Goal: Information Seeking & Learning: Learn about a topic

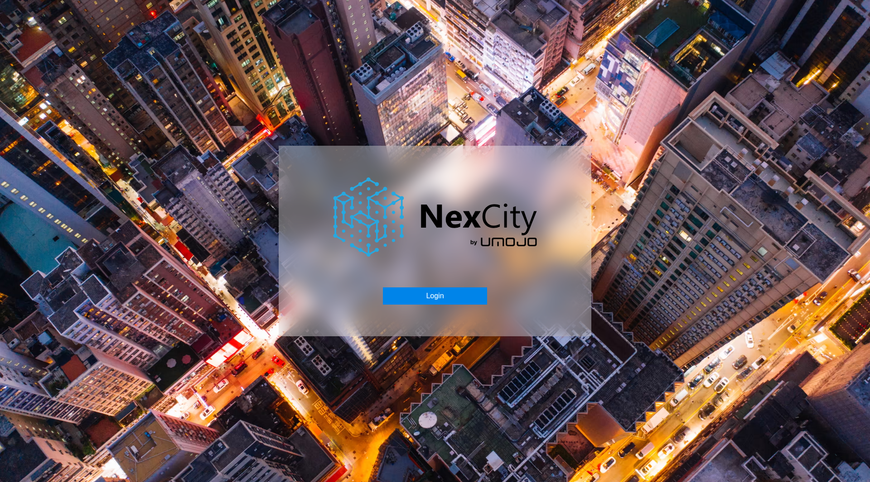
click at [393, 289] on button "Login" at bounding box center [435, 296] width 104 height 17
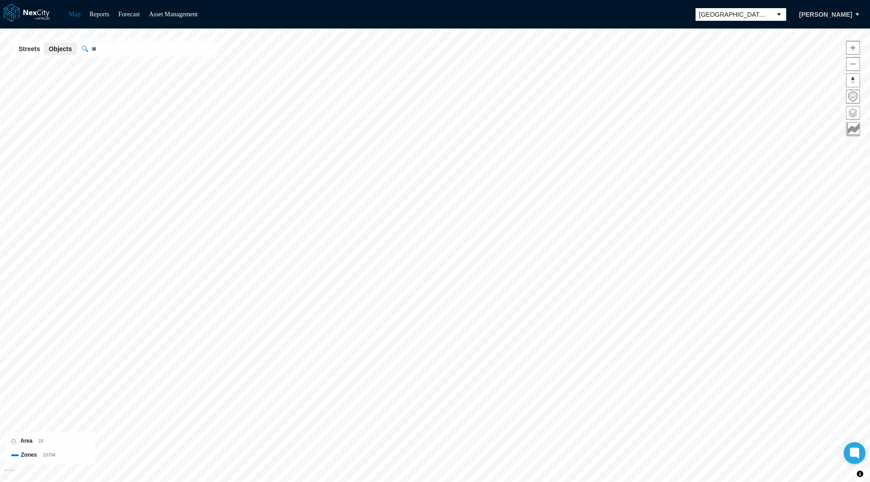
click at [854, 113] on span at bounding box center [852, 112] width 13 height 13
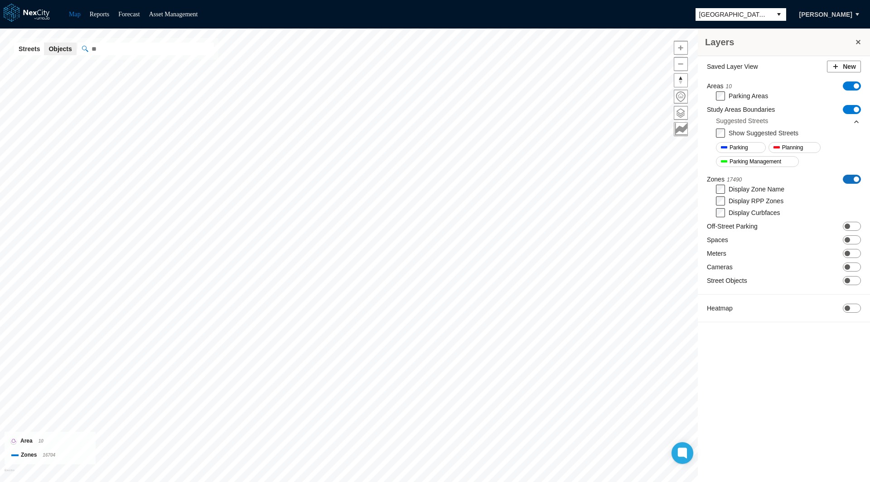
click at [849, 177] on span "ON OFF" at bounding box center [852, 179] width 18 height 9
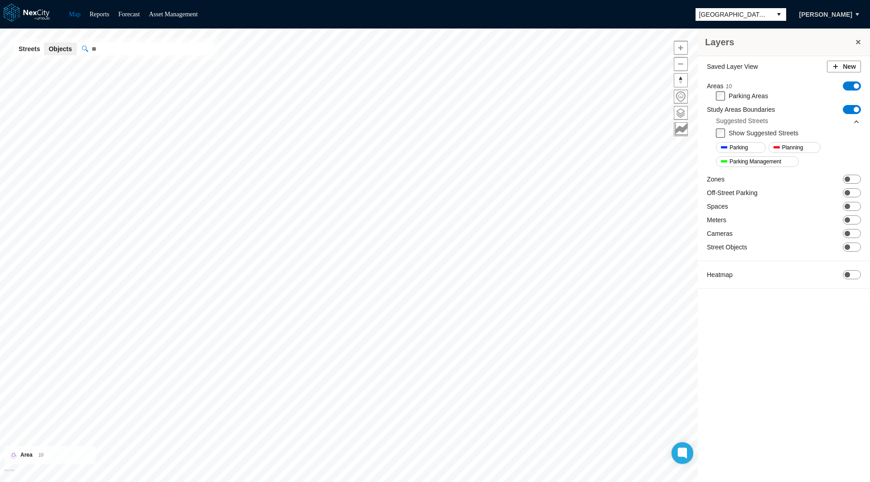
click at [849, 111] on span "ON OFF" at bounding box center [852, 109] width 18 height 9
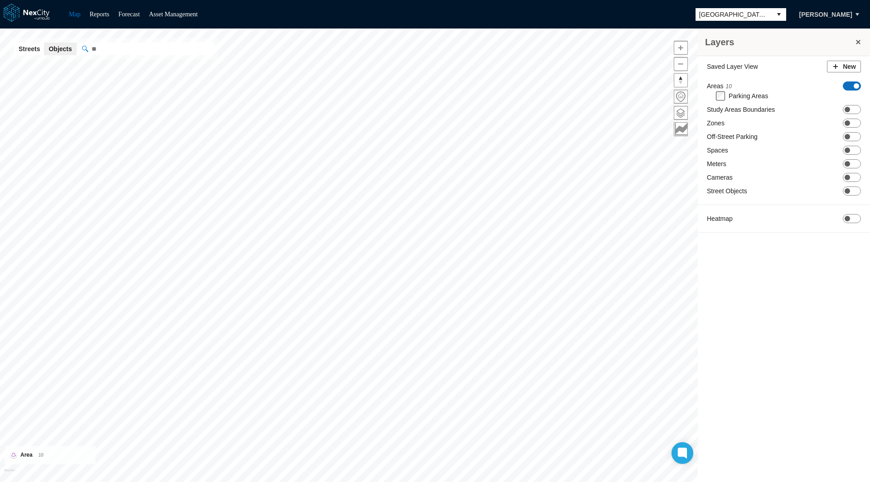
click at [852, 83] on span "ON OFF" at bounding box center [852, 86] width 18 height 9
click at [854, 125] on span "ON OFF" at bounding box center [852, 126] width 18 height 9
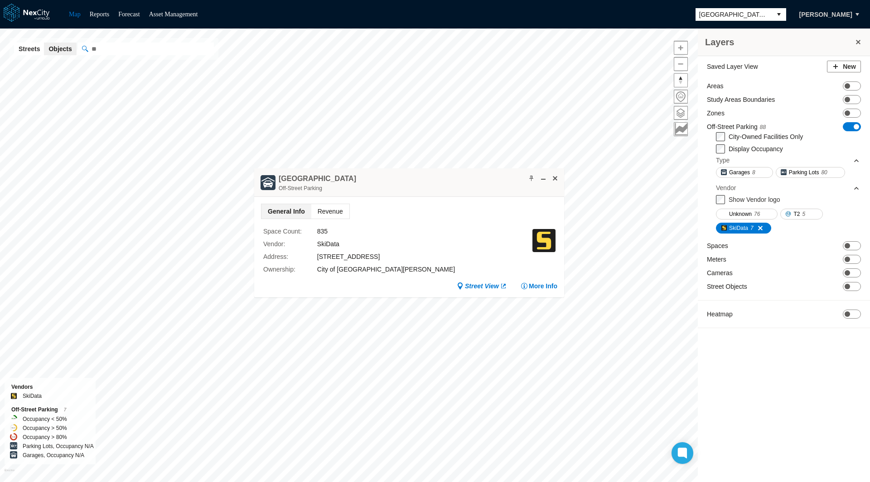
click at [336, 209] on span "Revenue" at bounding box center [330, 211] width 38 height 14
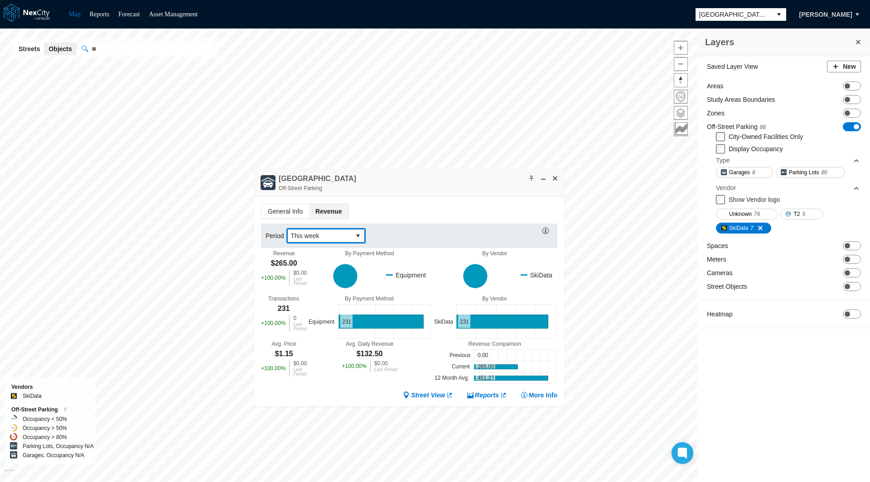
click at [353, 232] on button "select" at bounding box center [358, 236] width 14 height 14
click at [307, 253] on li "[DATE]" at bounding box center [325, 251] width 79 height 16
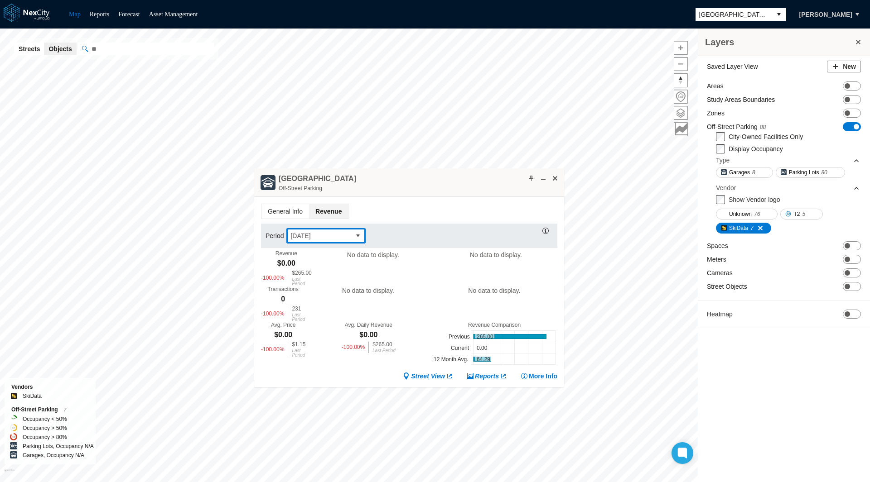
click at [346, 233] on span "[DATE]" at bounding box center [318, 235] width 57 height 9
click at [318, 265] on li "Last day" at bounding box center [325, 267] width 79 height 16
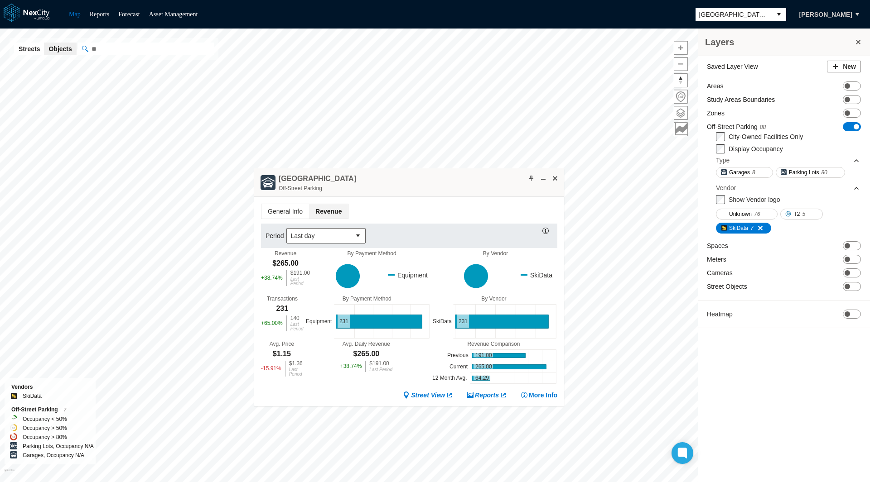
click at [338, 221] on div "Period Last day Revenue $265.00 + 38.74 % $191.00 Last Period By Payment Method…" at bounding box center [409, 302] width 296 height 167
click at [340, 231] on span "Last day" at bounding box center [318, 235] width 57 height 9
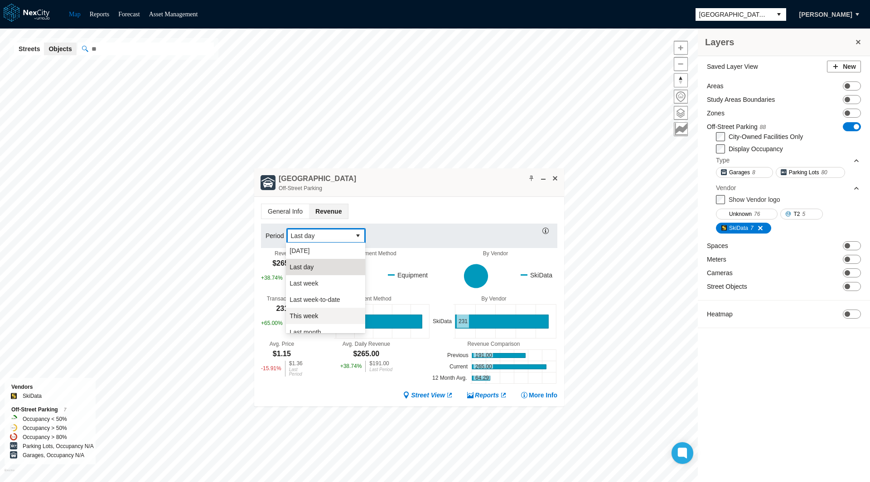
click at [333, 315] on li "This week" at bounding box center [325, 316] width 79 height 16
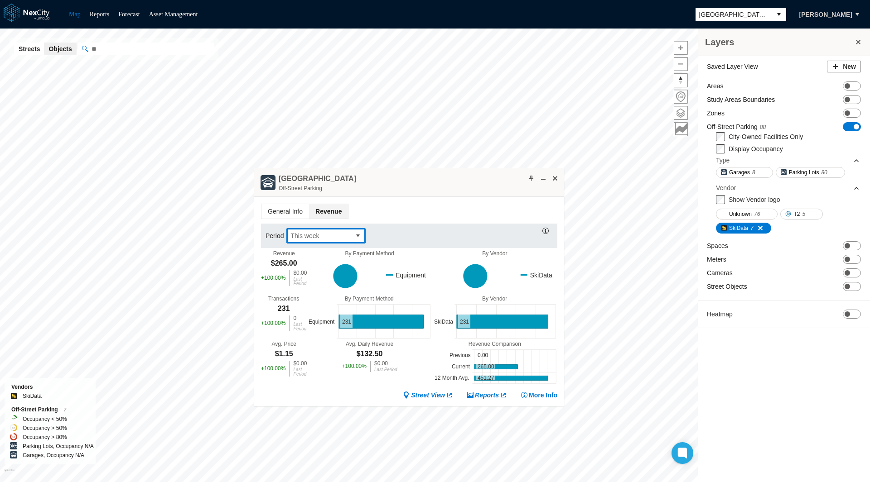
click at [363, 240] on button "select" at bounding box center [358, 236] width 14 height 14
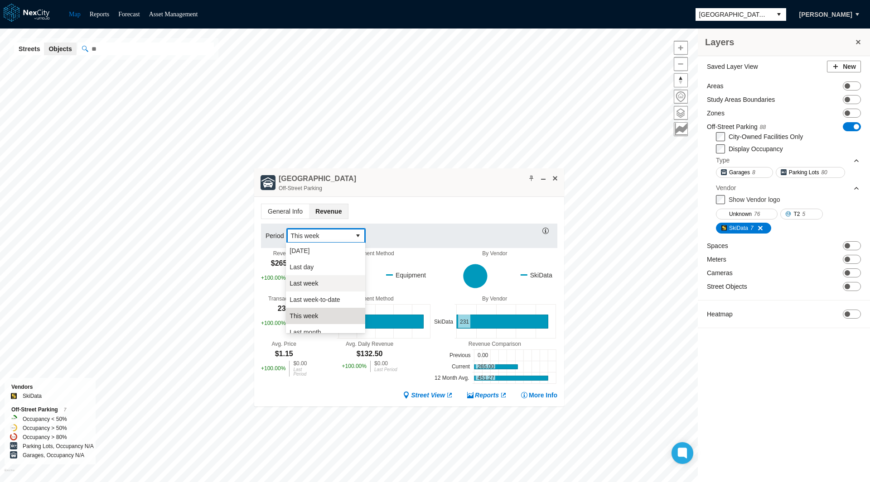
click at [335, 280] on li "Last week" at bounding box center [325, 283] width 79 height 16
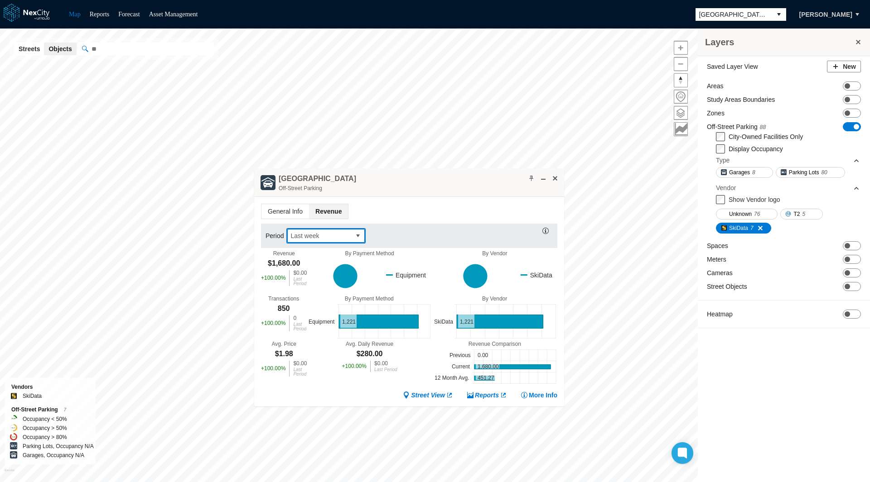
click at [361, 237] on button "select" at bounding box center [358, 236] width 14 height 14
click at [327, 317] on li "Last month" at bounding box center [325, 320] width 79 height 16
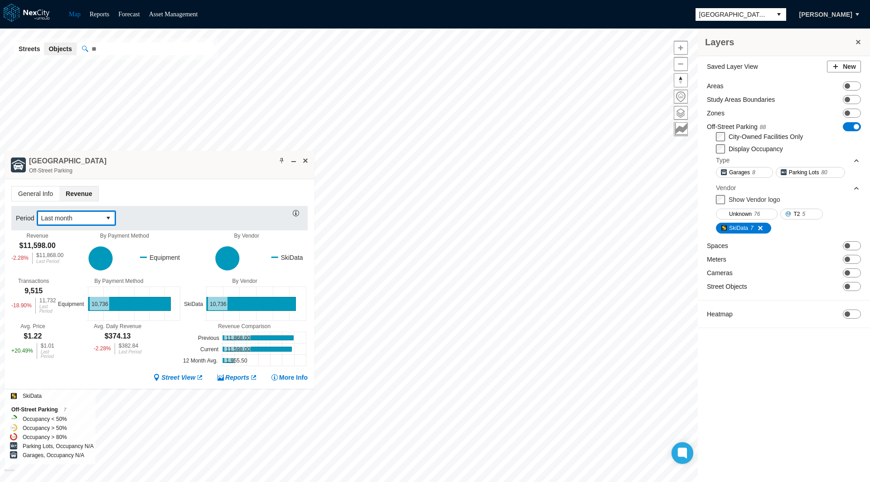
drag, startPoint x: 399, startPoint y: 190, endPoint x: 146, endPoint y: 172, distance: 253.4
click at [146, 172] on div "[GEOGRAPHIC_DATA] Garage Off-Street Parking" at bounding box center [160, 165] width 310 height 29
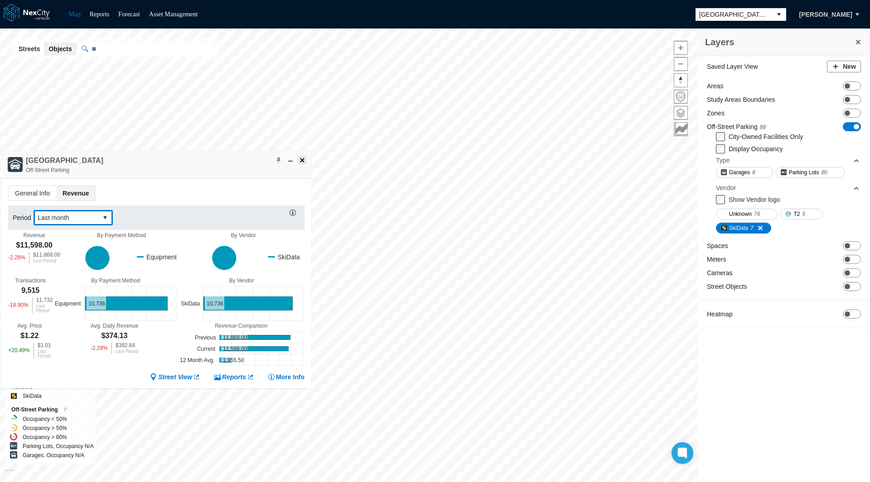
click at [303, 160] on span at bounding box center [302, 160] width 7 height 7
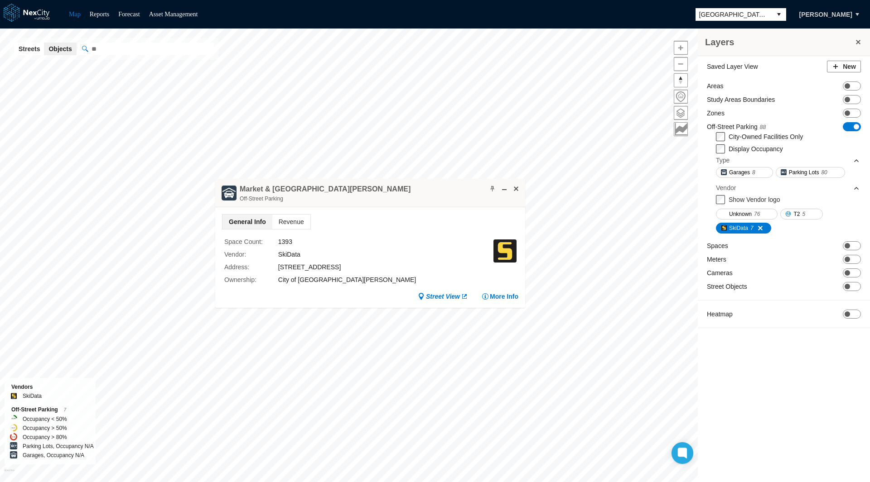
drag, startPoint x: 368, startPoint y: 187, endPoint x: 187, endPoint y: 196, distance: 181.4
click at [215, 196] on div "Market & [GEOGRAPHIC_DATA][PERSON_NAME] Garage Off-Street Parking" at bounding box center [370, 193] width 310 height 29
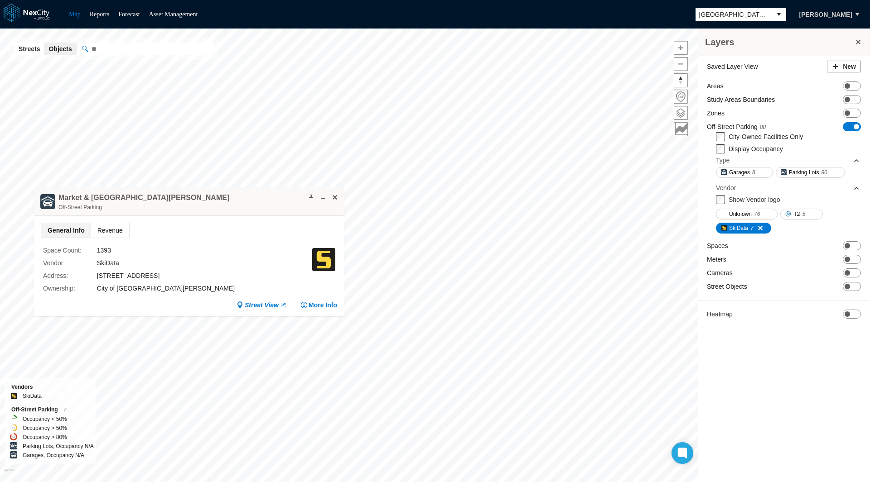
click at [111, 227] on span "Revenue" at bounding box center [110, 230] width 38 height 14
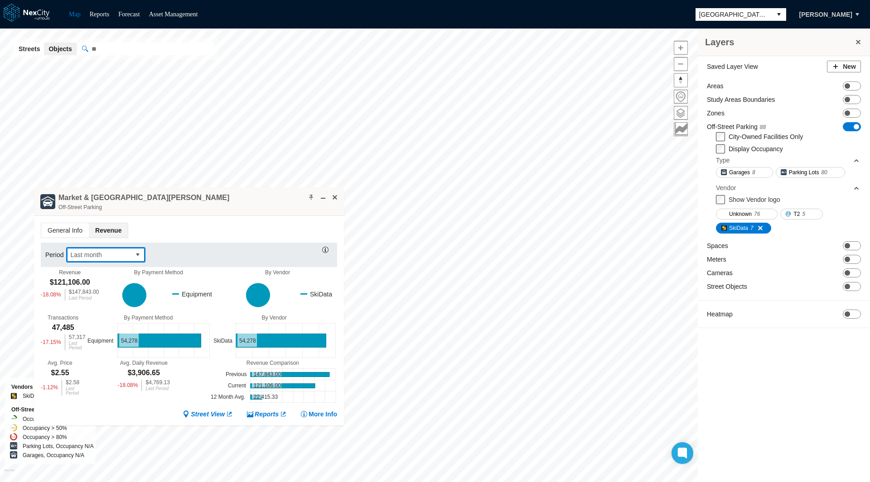
click at [117, 256] on span "Last month" at bounding box center [98, 255] width 57 height 9
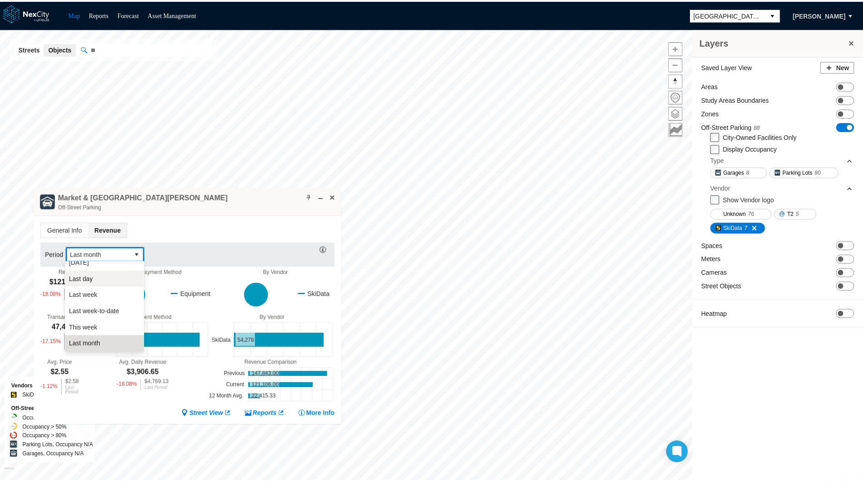
scroll to position [0, 0]
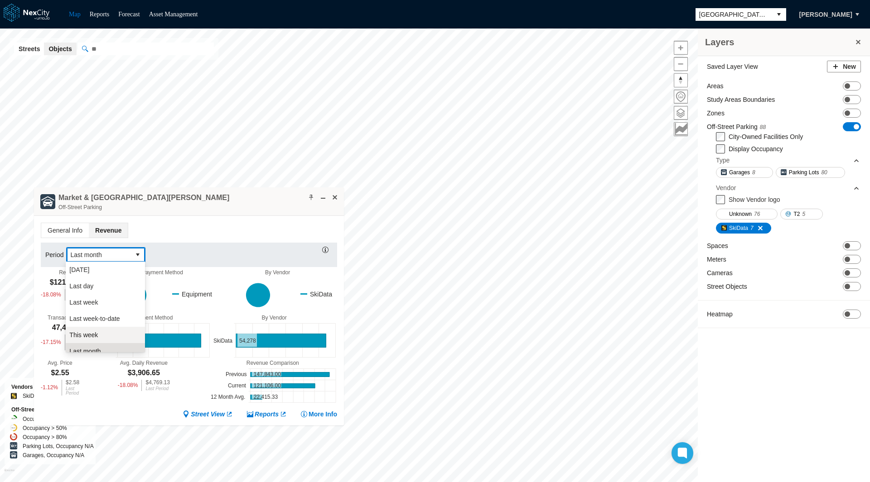
click at [104, 331] on li "This week" at bounding box center [105, 335] width 79 height 16
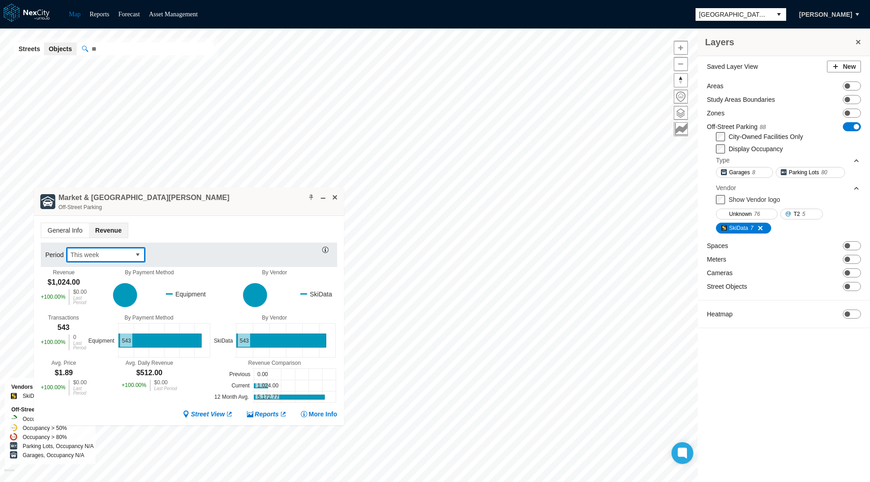
click at [118, 254] on span "This week" at bounding box center [98, 255] width 57 height 9
click at [195, 231] on ul "General Info Revenue" at bounding box center [189, 230] width 296 height 15
click at [105, 14] on link "Reports" at bounding box center [100, 14] width 20 height 7
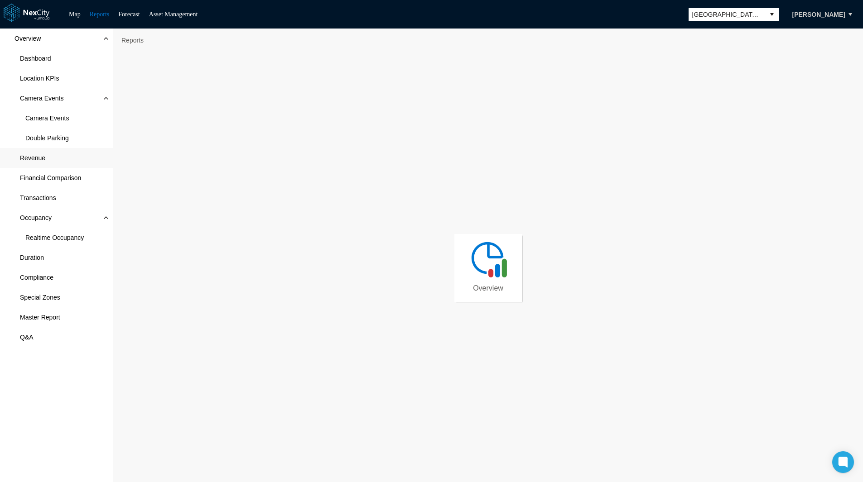
click at [37, 154] on span "Revenue" at bounding box center [32, 158] width 25 height 9
